Goal: Task Accomplishment & Management: Manage account settings

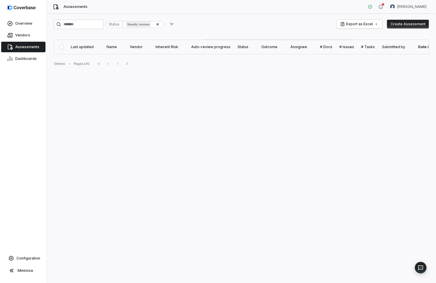
click at [24, 46] on span "Assessments" at bounding box center [27, 47] width 24 height 5
click at [25, 47] on span "Assessments" at bounding box center [27, 47] width 24 height 5
click at [28, 63] on link "Dashboards" at bounding box center [23, 58] width 44 height 11
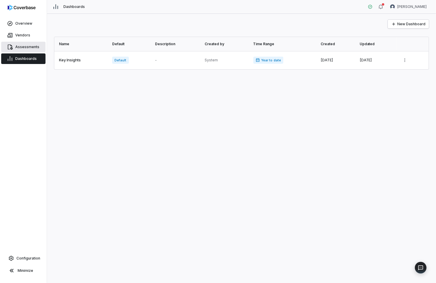
click at [29, 47] on span "Assessments" at bounding box center [27, 47] width 24 height 5
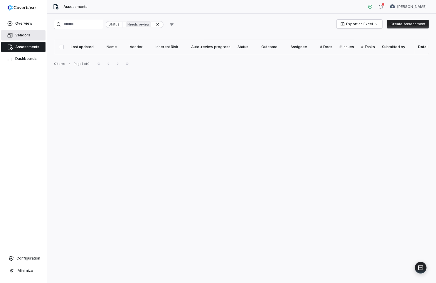
click at [26, 37] on span "Vendors" at bounding box center [22, 35] width 15 height 5
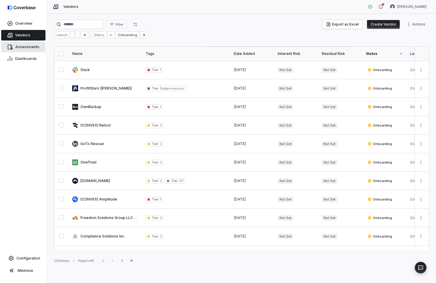
click at [31, 45] on span "Assessments" at bounding box center [27, 47] width 24 height 5
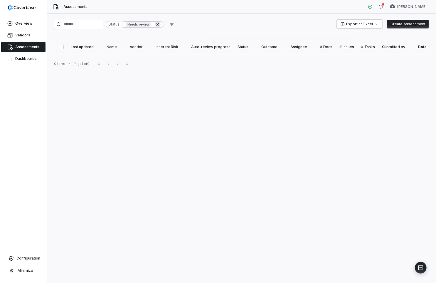
click at [159, 23] on icon at bounding box center [158, 24] width 2 height 2
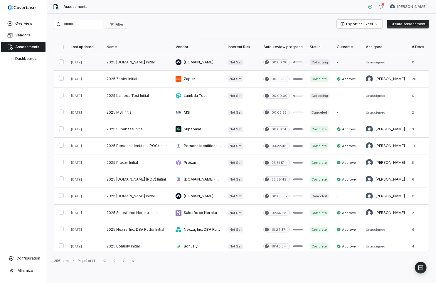
click at [136, 61] on link at bounding box center [137, 62] width 69 height 16
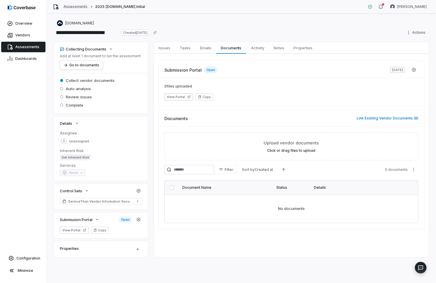
click at [75, 9] on link "Assessments" at bounding box center [75, 6] width 24 height 5
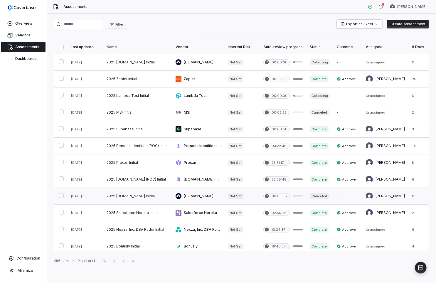
click at [202, 193] on link at bounding box center [198, 196] width 52 height 16
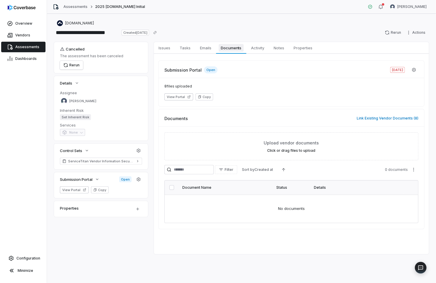
click at [220, 49] on span "Documents" at bounding box center [231, 48] width 25 height 8
click at [398, 116] on button "Link Existing Vendor Documents ( 8 )" at bounding box center [387, 118] width 65 height 12
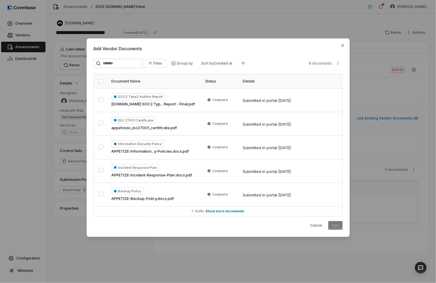
click at [101, 80] on button "button" at bounding box center [101, 81] width 5 height 5
click at [338, 225] on button "Add" at bounding box center [335, 225] width 14 height 9
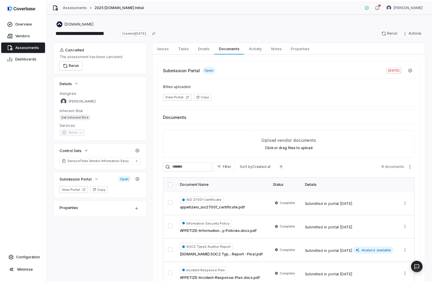
scroll to position [4, 0]
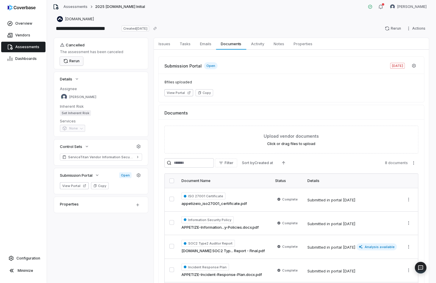
click at [66, 57] on button "Rerun" at bounding box center [71, 61] width 23 height 9
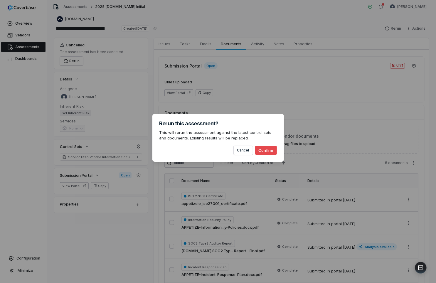
click at [270, 149] on button "Confirm" at bounding box center [266, 150] width 22 height 9
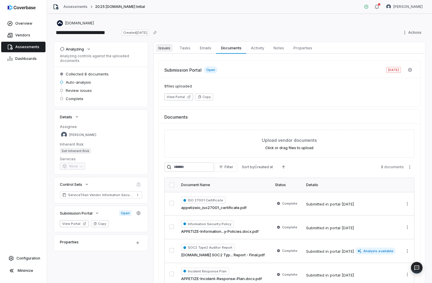
click at [162, 46] on span "Issues" at bounding box center [164, 48] width 16 height 8
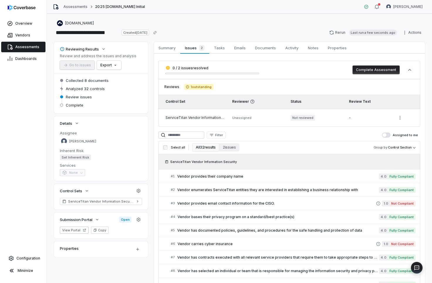
click at [371, 69] on button "Complete Assessment" at bounding box center [376, 70] width 47 height 9
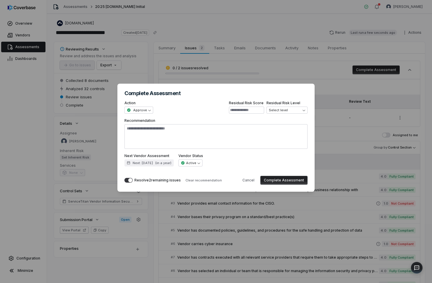
click at [293, 180] on button "Complete Assessment" at bounding box center [284, 180] width 47 height 9
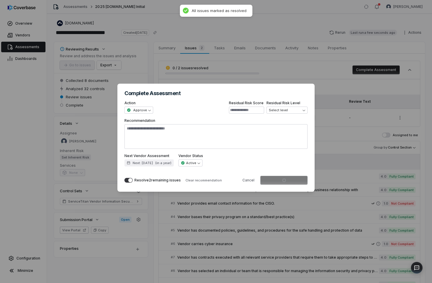
type textarea "*"
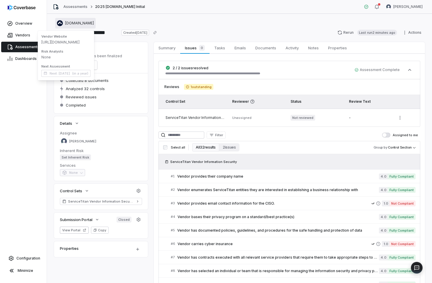
click at [74, 21] on span "Appetize.io" at bounding box center [79, 23] width 29 height 5
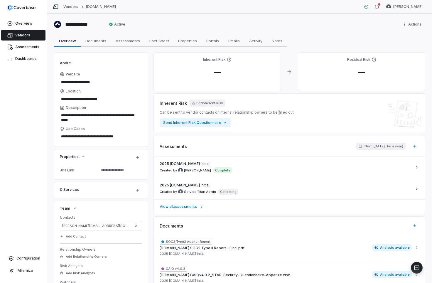
click at [274, 112] on span "Can be sent to vendor contacts or internal relationship owners to be filled out" at bounding box center [227, 112] width 134 height 5
copy span "f"
click at [295, 112] on div "Inherent Risk Set Inherent Risk Can be sent to vendor contacts or internal rela…" at bounding box center [290, 114] width 260 height 28
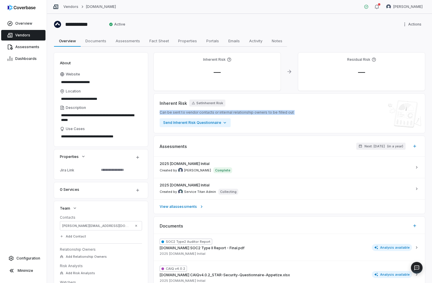
click at [304, 112] on div "Inherent Risk Set Inherent Risk Can be sent to vendor contacts or internal rela…" at bounding box center [290, 114] width 260 height 28
click at [71, 5] on link "Vendors" at bounding box center [70, 6] width 15 height 5
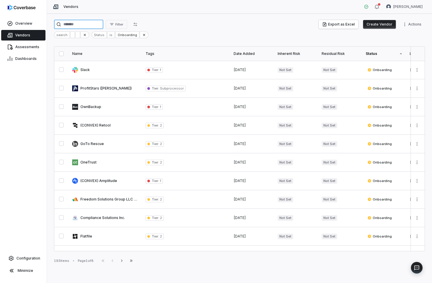
click at [102, 26] on input "search" at bounding box center [78, 24] width 49 height 9
paste input "*********"
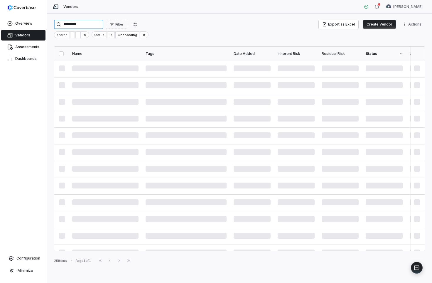
type input "*********"
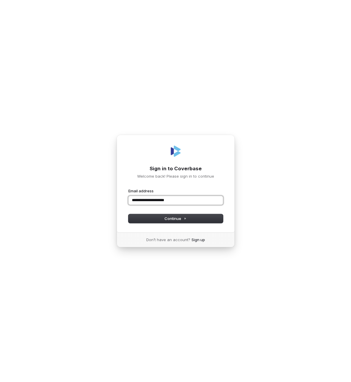
click at [128, 188] on button "submit" at bounding box center [128, 188] width 0 height 0
type input "**********"
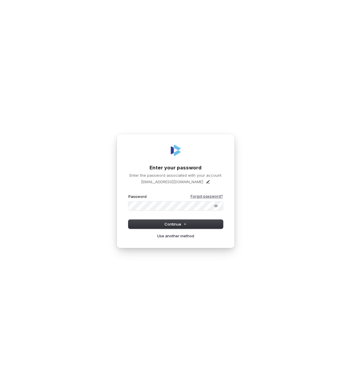
click at [209, 194] on link "Forgot password?" at bounding box center [207, 196] width 32 height 5
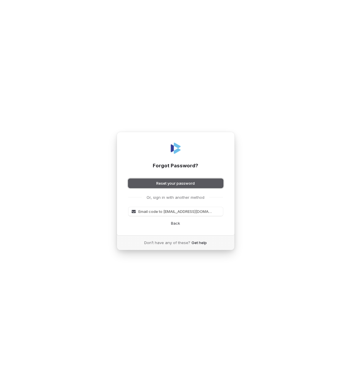
click at [197, 185] on button "Reset your password" at bounding box center [175, 183] width 95 height 9
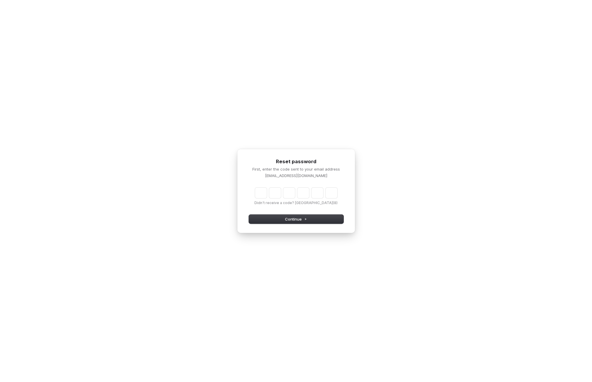
click at [260, 191] on input "Enter verification code" at bounding box center [296, 192] width 82 height 11
paste input "******"
type input "******"
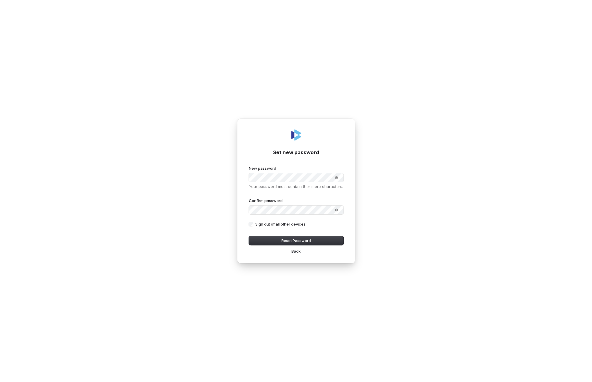
click at [0, 381] on com-1password-button at bounding box center [0, 382] width 0 height 0
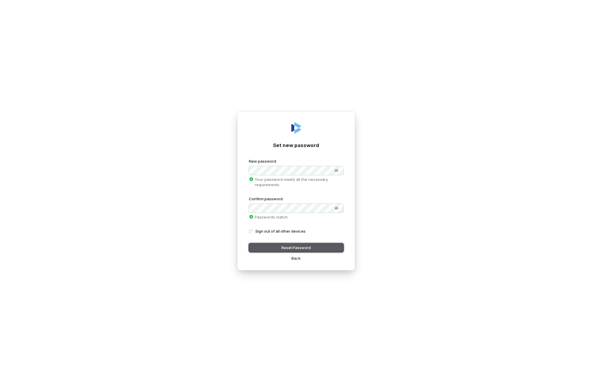
click at [324, 246] on button "Reset Password" at bounding box center [296, 247] width 95 height 9
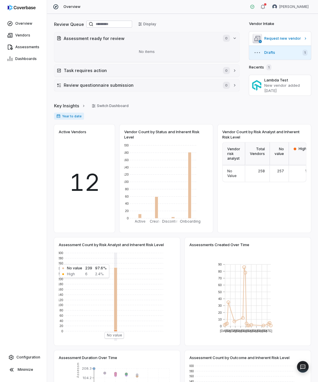
click at [288, 48] on button "Drafts 1" at bounding box center [280, 53] width 62 height 14
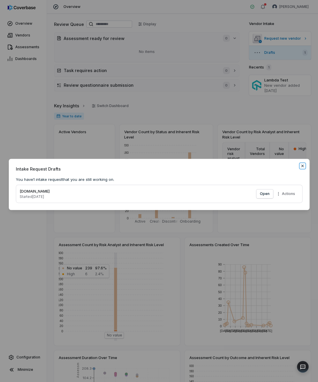
click at [303, 165] on icon "button" at bounding box center [302, 165] width 2 height 2
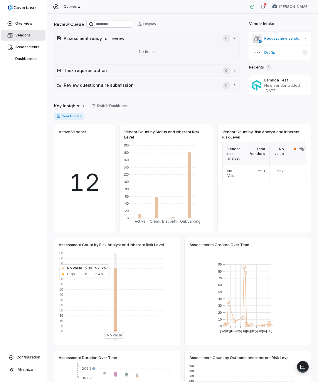
click at [24, 33] on span "Vendors" at bounding box center [22, 35] width 15 height 5
